Goal: Task Accomplishment & Management: Complete application form

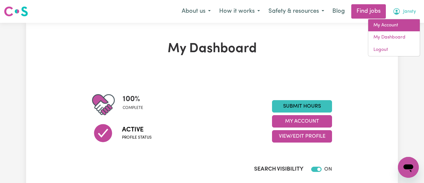
click at [393, 25] on link "My Account" at bounding box center [395, 25] width 52 height 12
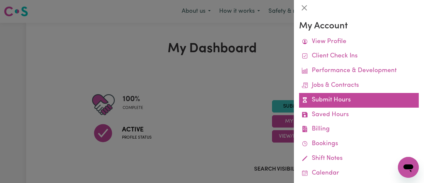
click at [355, 99] on link "Submit Hours" at bounding box center [359, 100] width 120 height 15
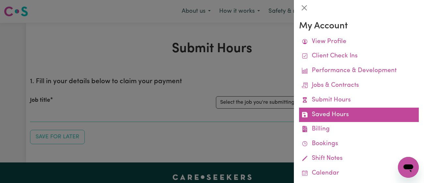
click at [335, 113] on link "Saved Hours" at bounding box center [359, 115] width 120 height 15
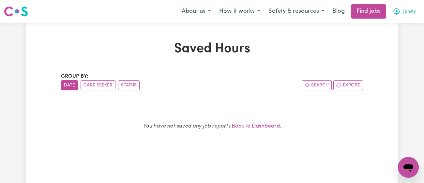
click at [404, 9] on span "Jansty" at bounding box center [410, 11] width 13 height 7
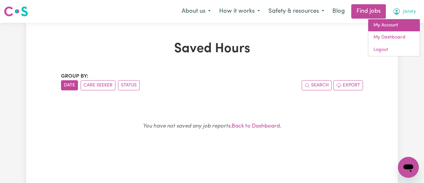
click at [391, 26] on link "My Account" at bounding box center [395, 25] width 52 height 12
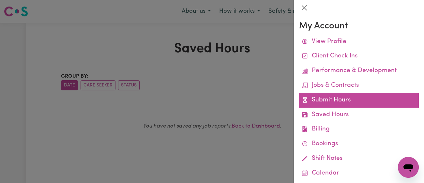
click at [326, 98] on link "Submit Hours" at bounding box center [359, 100] width 120 height 15
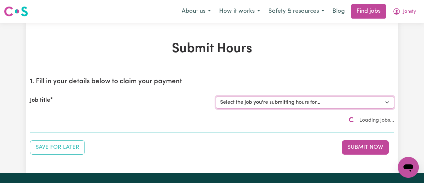
click at [296, 103] on select "Select the job you're submitting hours for... [[PERSON_NAME]] [DEMOGRAPHIC_DATA…" at bounding box center [305, 102] width 178 height 12
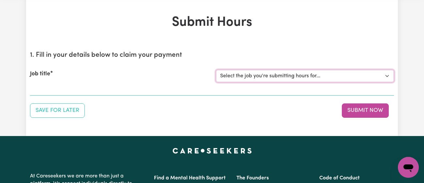
scroll to position [27, 0]
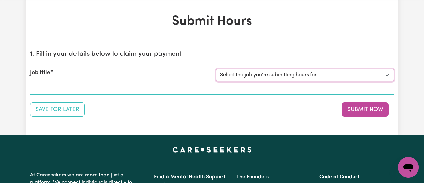
click at [237, 74] on select "Select the job you're submitting hours for... [[PERSON_NAME]] [DEMOGRAPHIC_DATA…" at bounding box center [305, 75] width 178 height 12
select select "11718"
click at [216, 69] on select "Select the job you're submitting hours for... [[PERSON_NAME]] [DEMOGRAPHIC_DATA…" at bounding box center [305, 75] width 178 height 12
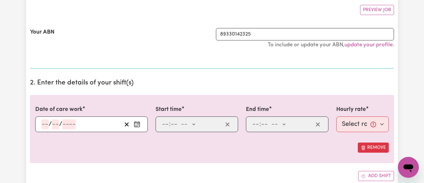
scroll to position [126, 0]
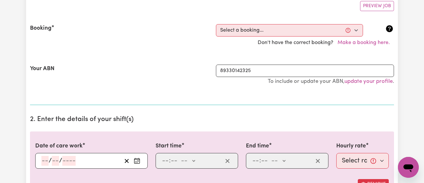
click at [136, 161] on circle "Enter the date of care work" at bounding box center [135, 161] width 1 height 1
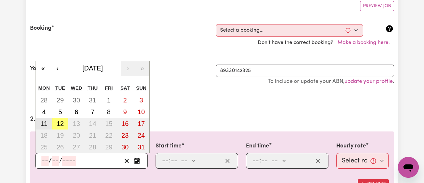
click at [44, 127] on button "11" at bounding box center [44, 124] width 16 height 12
type input "[DATE]"
type input "11"
type input "8"
type input "2025"
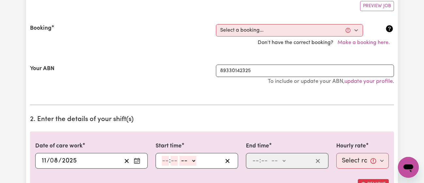
click at [168, 163] on input "number" at bounding box center [165, 161] width 7 height 10
type input "11"
type input "00"
click at [192, 158] on select "-- am pm" at bounding box center [187, 161] width 17 height 10
select select "am"
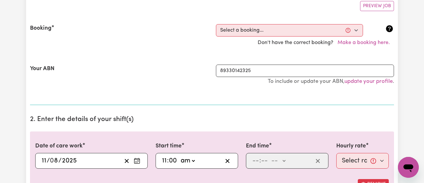
click at [179, 156] on select "-- am pm" at bounding box center [187, 161] width 17 height 10
type input "11:00"
type input "0"
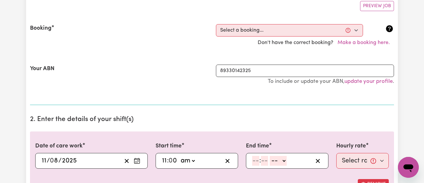
click at [259, 161] on input "number" at bounding box center [255, 161] width 7 height 10
type input "12"
type input "00"
click at [277, 161] on select "-- am pm" at bounding box center [279, 161] width 17 height 10
select select "pm"
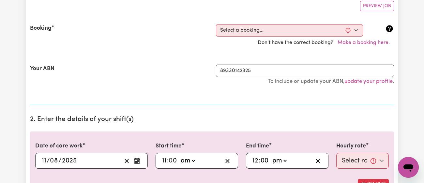
click at [271, 156] on select "-- am pm" at bounding box center [279, 161] width 17 height 10
type input "12:00"
type input "0"
click at [351, 159] on select "Select rate... $43.00 (Weekday) $72.00 (Public Holiday)" at bounding box center [363, 161] width 53 height 16
select select "43-Weekday"
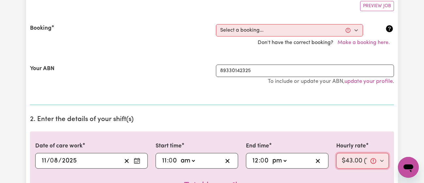
click at [337, 153] on select "Select rate... $43.00 (Weekday) $72.00 (Public Holiday)" at bounding box center [363, 161] width 53 height 16
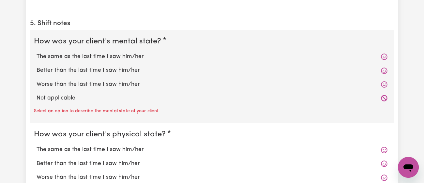
scroll to position [516, 0]
click at [102, 69] on label "Better than the last time I saw him/her" at bounding box center [212, 70] width 351 height 8
click at [37, 66] on input "Better than the last time I saw him/her" at bounding box center [36, 65] width 0 height 0
radio input "true"
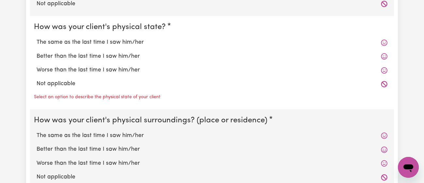
scroll to position [610, 0]
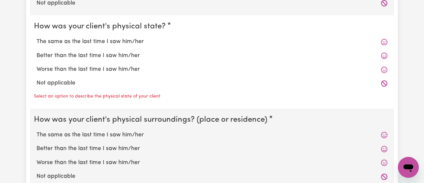
click at [110, 55] on label "Better than the last time I saw him/her" at bounding box center [212, 56] width 351 height 8
click at [37, 52] on input "Better than the last time I saw him/her" at bounding box center [36, 51] width 0 height 0
radio input "true"
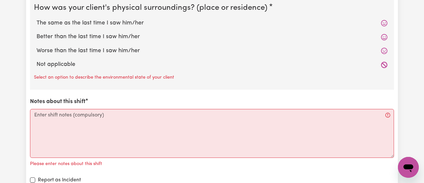
scroll to position [711, 0]
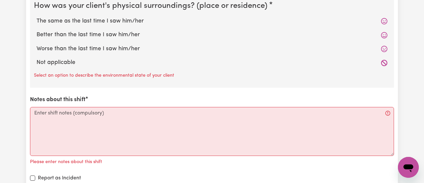
click at [120, 22] on label "The same as the last time I saw him/her" at bounding box center [212, 21] width 351 height 8
click at [37, 17] on input "The same as the last time I saw him/her" at bounding box center [36, 17] width 0 height 0
radio input "true"
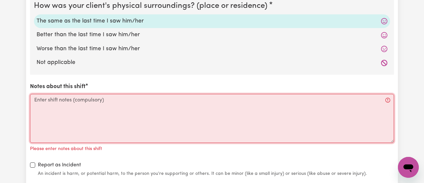
click at [122, 110] on textarea "Notes about this shift" at bounding box center [212, 118] width 364 height 49
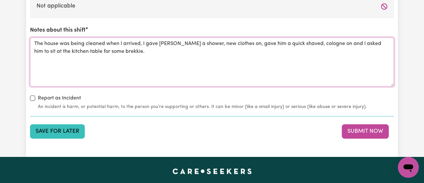
scroll to position [768, 0]
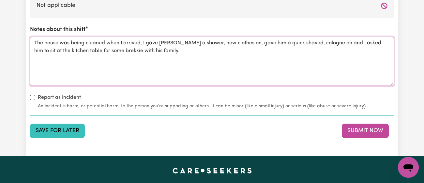
type textarea "The house was being cleaned when I arrived, I gave [PERSON_NAME] a shower, new …"
click at [70, 129] on button "Save for Later" at bounding box center [57, 131] width 55 height 14
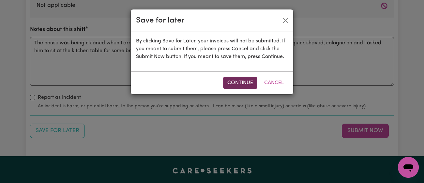
click at [238, 83] on button "Continue" at bounding box center [240, 83] width 34 height 12
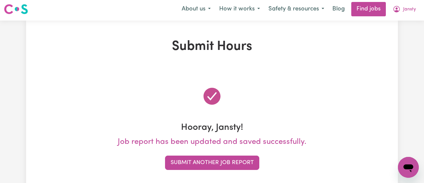
scroll to position [0, 0]
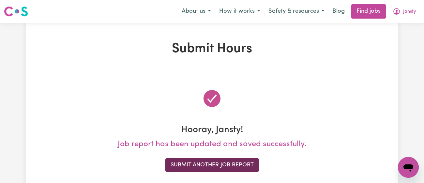
click at [206, 168] on button "Submit Another Job Report" at bounding box center [212, 165] width 94 height 14
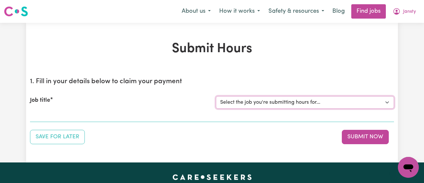
click at [254, 101] on select "Select the job you're submitting hours for... [[PERSON_NAME]] [DEMOGRAPHIC_DATA…" at bounding box center [305, 102] width 178 height 12
select select "11718"
click at [216, 96] on select "Select the job you're submitting hours for... [[PERSON_NAME]] [DEMOGRAPHIC_DATA…" at bounding box center [305, 102] width 178 height 12
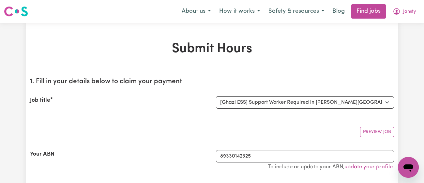
click at [175, 91] on div "Job title Select the job you're submitting hours for... [[PERSON_NAME]] [DEMOGR…" at bounding box center [212, 102] width 364 height 28
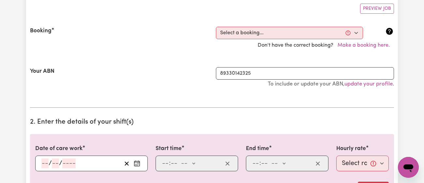
scroll to position [192, 0]
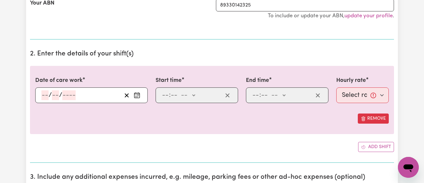
click at [140, 97] on rect "Enter the date of care work" at bounding box center [137, 95] width 5 height 5
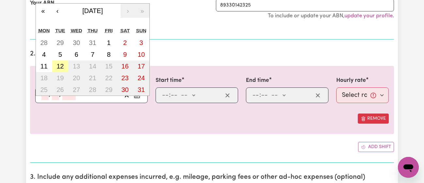
click at [60, 67] on abbr "12" at bounding box center [59, 66] width 7 height 7
type input "[DATE]"
type input "12"
type input "8"
type input "2025"
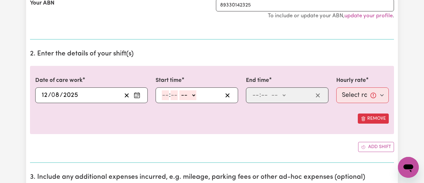
click at [166, 93] on input "number" at bounding box center [165, 95] width 7 height 10
type input "11"
type input "00"
click at [186, 91] on select "-- am pm" at bounding box center [187, 95] width 17 height 10
select select "am"
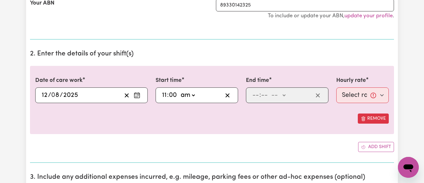
click at [179, 90] on select "-- am pm" at bounding box center [187, 95] width 17 height 10
type input "11:00"
type input "0"
click at [253, 98] on input "number" at bounding box center [255, 95] width 7 height 10
click at [258, 98] on input "10" at bounding box center [255, 95] width 7 height 10
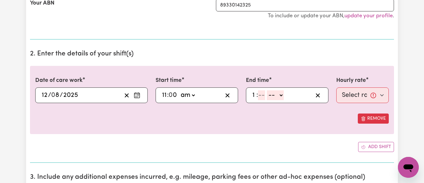
type input "1"
click at [263, 96] on input "number" at bounding box center [261, 95] width 7 height 10
type input "30"
click at [280, 93] on select "-- am pm" at bounding box center [276, 95] width 17 height 10
select select "pm"
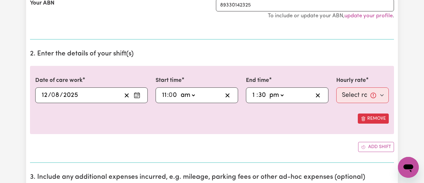
click at [268, 90] on select "-- am pm" at bounding box center [276, 95] width 17 height 10
type input "13:30"
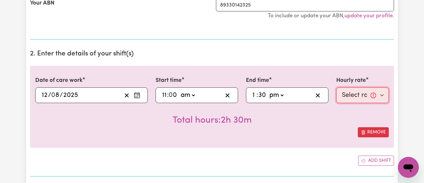
click at [352, 92] on select "Select rate... $43.00 (Weekday) $72.00 (Public Holiday)" at bounding box center [363, 95] width 53 height 16
select select "43-Weekday"
click at [337, 87] on select "Select rate... $43.00 (Weekday) $72.00 (Public Holiday)" at bounding box center [363, 95] width 53 height 16
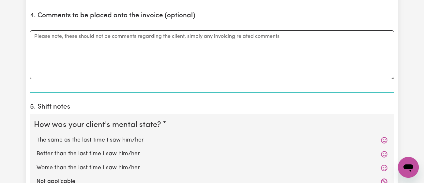
scroll to position [498, 0]
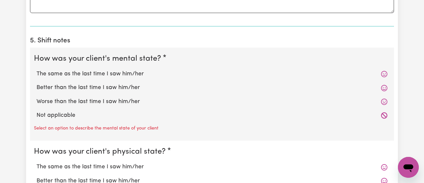
click at [117, 71] on label "The same as the last time I saw him/her" at bounding box center [212, 74] width 351 height 8
click at [37, 70] on input "The same as the last time I saw him/her" at bounding box center [36, 70] width 0 height 0
radio input "true"
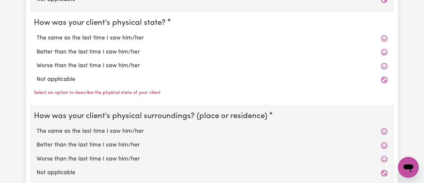
scroll to position [615, 0]
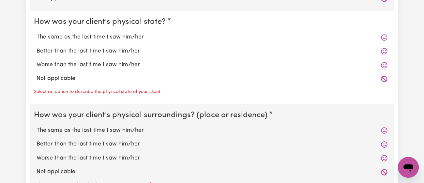
click at [129, 37] on label "The same as the last time I saw him/her" at bounding box center [212, 37] width 351 height 8
click at [37, 33] on input "The same as the last time I saw him/her" at bounding box center [36, 33] width 0 height 0
radio input "true"
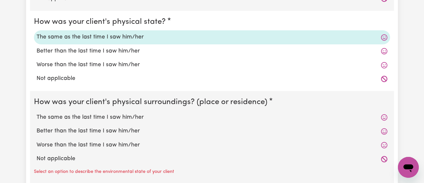
scroll to position [681, 0]
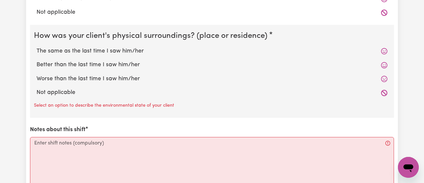
click at [127, 47] on label "The same as the last time I saw him/her" at bounding box center [212, 51] width 351 height 8
click at [37, 47] on input "The same as the last time I saw him/her" at bounding box center [36, 47] width 0 height 0
radio input "true"
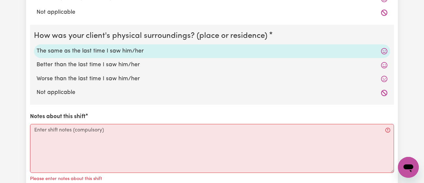
scroll to position [760, 0]
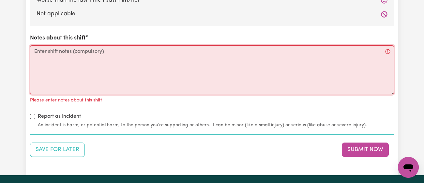
click at [127, 50] on textarea "Notes about this shift" at bounding box center [212, 69] width 364 height 49
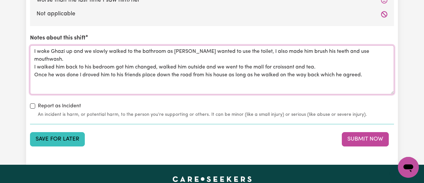
type textarea "I woke Ghazi up and we slowly walked to the bathroom as [PERSON_NAME] wanted to…"
click at [56, 135] on button "Save for Later" at bounding box center [57, 139] width 55 height 14
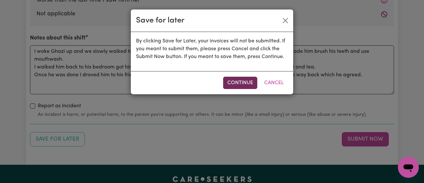
click at [246, 87] on button "Continue" at bounding box center [240, 83] width 34 height 12
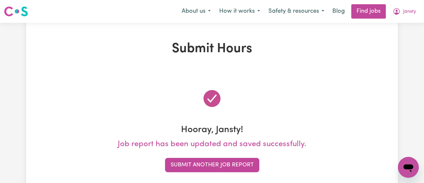
scroll to position [0, 0]
click at [396, 13] on icon "My Account" at bounding box center [397, 11] width 7 height 7
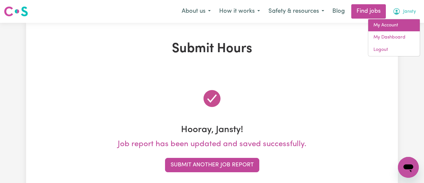
click at [391, 28] on link "My Account" at bounding box center [395, 25] width 52 height 12
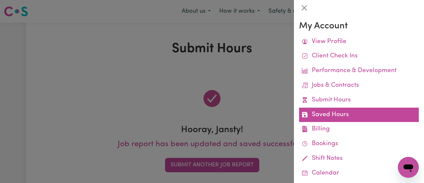
click at [347, 114] on link "Saved Hours" at bounding box center [359, 115] width 120 height 15
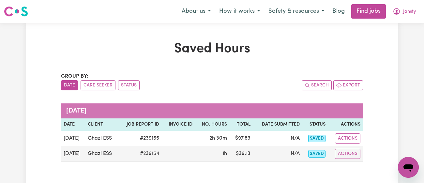
click at [258, 79] on div "Group by: Date Care Seeker Status Search Export" at bounding box center [212, 81] width 302 height 18
